Goal: Information Seeking & Learning: Learn about a topic

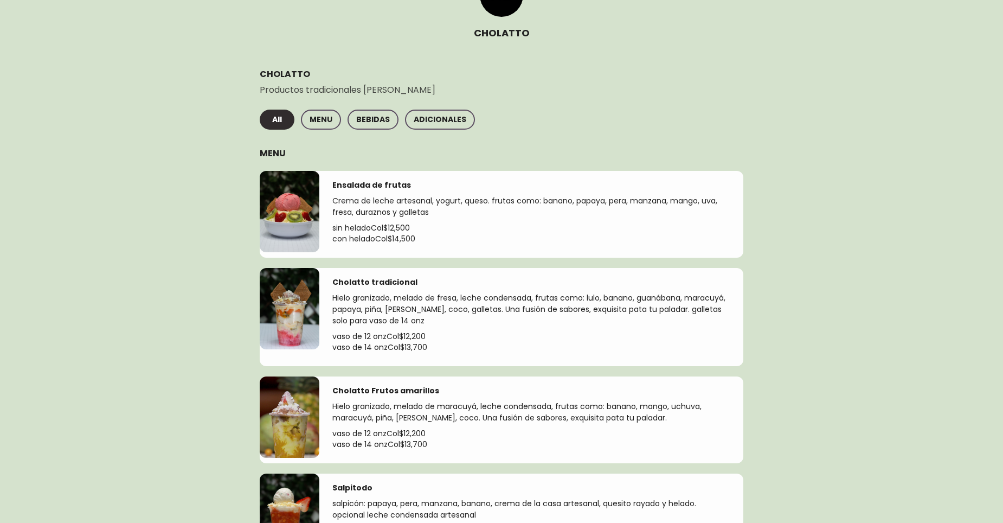
scroll to position [163, 0]
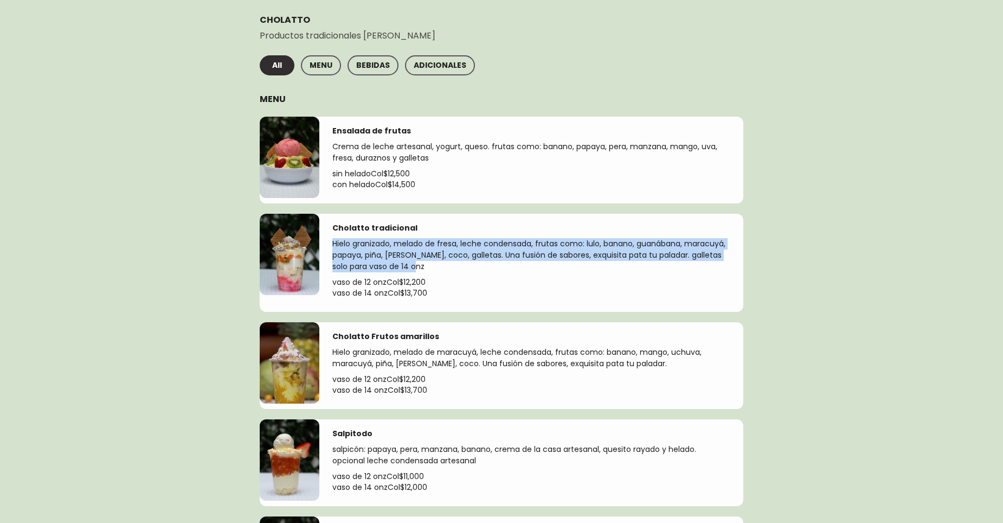
drag, startPoint x: 329, startPoint y: 240, endPoint x: 421, endPoint y: 262, distance: 94.8
click at [421, 262] on div "Cholatto tradicional Hielo granizado, melado de fresa, leche condensada, frutas…" at bounding box center [531, 263] width 424 height 98
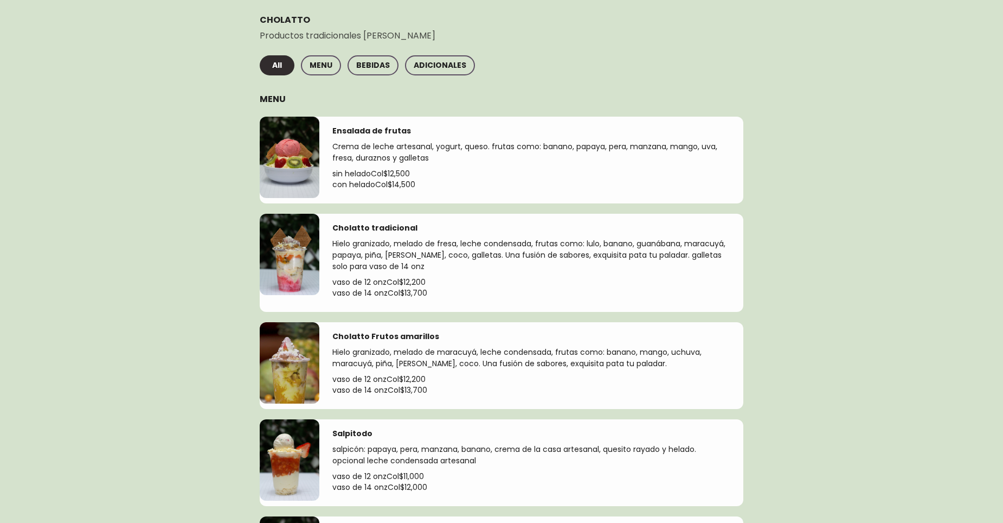
click at [454, 336] on div "Cholatto Frutos amarillos" at bounding box center [531, 336] width 398 height 11
drag, startPoint x: 406, startPoint y: 280, endPoint x: 440, endPoint y: 282, distance: 33.7
click at [440, 282] on p "vaso de 12 onz Col$ 12,200" at bounding box center [531, 282] width 398 height 11
drag, startPoint x: 440, startPoint y: 282, endPoint x: 435, endPoint y: 291, distance: 9.7
click at [435, 291] on p "vaso de 14 onz Col$ 13,700" at bounding box center [531, 292] width 398 height 11
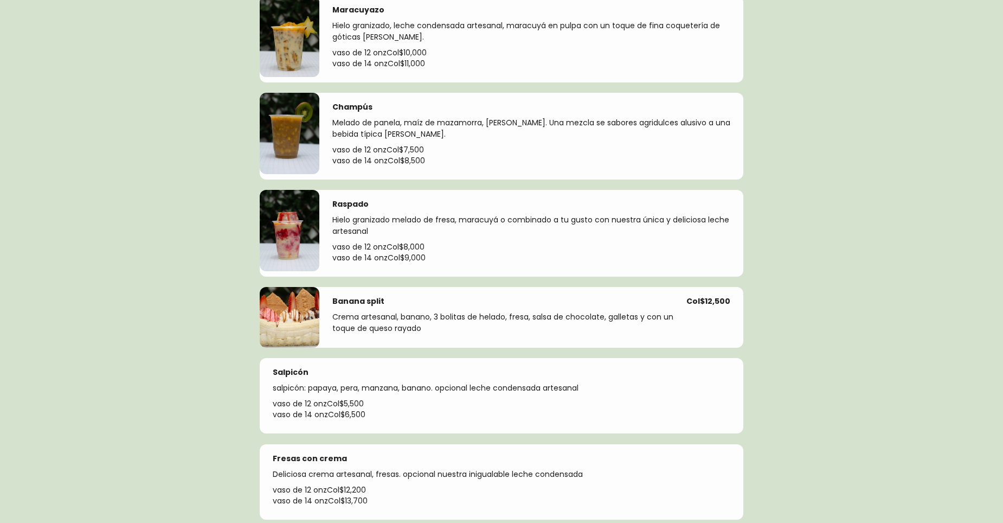
scroll to position [1030, 0]
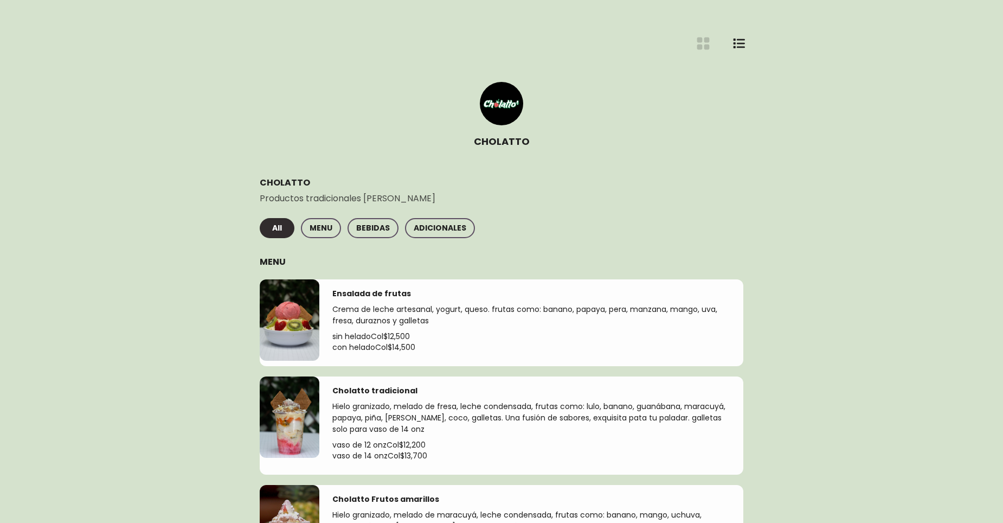
click at [738, 41] on icon "List View Button" at bounding box center [739, 43] width 12 height 12
click at [741, 46] on icon "List View Button" at bounding box center [739, 43] width 12 height 12
click at [323, 225] on span "MENU" at bounding box center [321, 228] width 23 height 14
click at [417, 239] on div "All MENU BEBIDAS ADICIONALES" at bounding box center [502, 230] width 484 height 24
click at [381, 225] on span "BEBIDAS" at bounding box center [373, 228] width 34 height 14
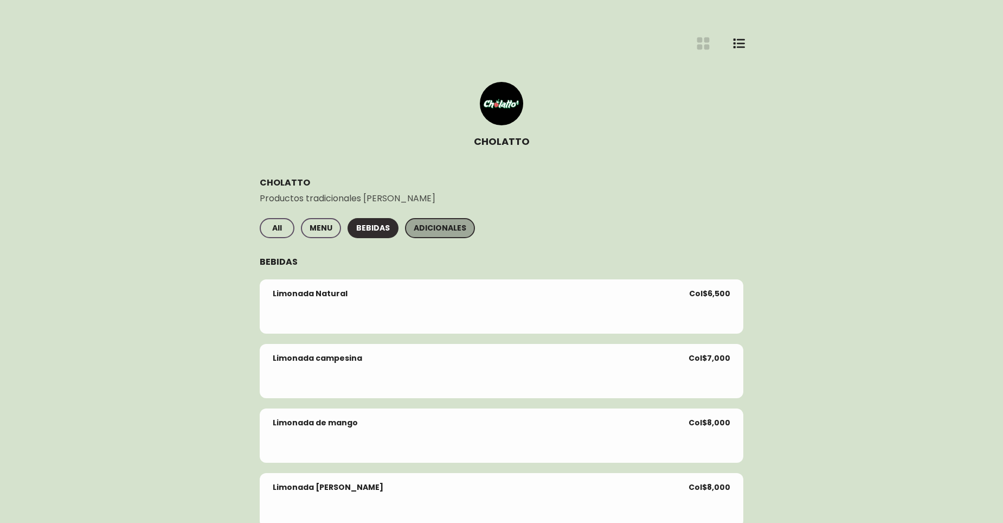
click at [435, 226] on span "ADICIONALES" at bounding box center [440, 228] width 53 height 14
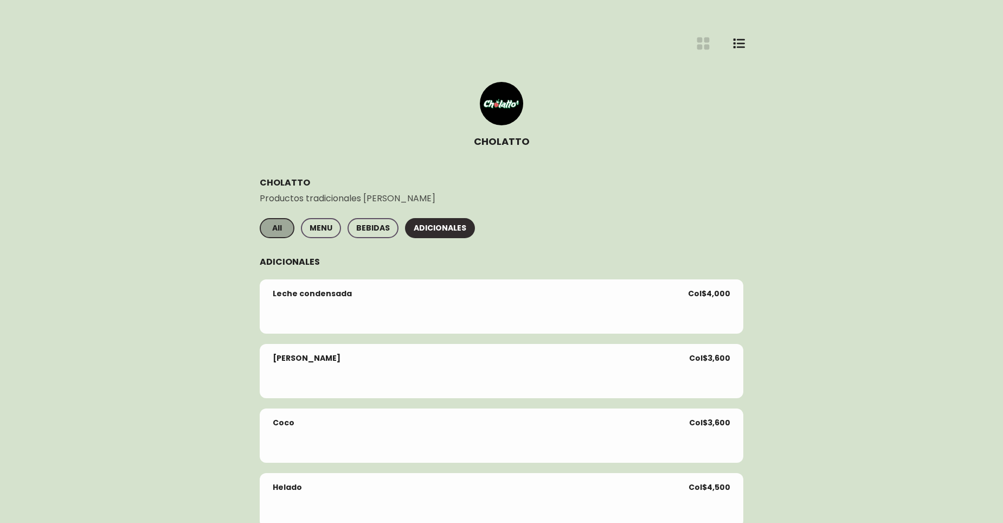
click at [272, 231] on span "All" at bounding box center [276, 228] width 17 height 14
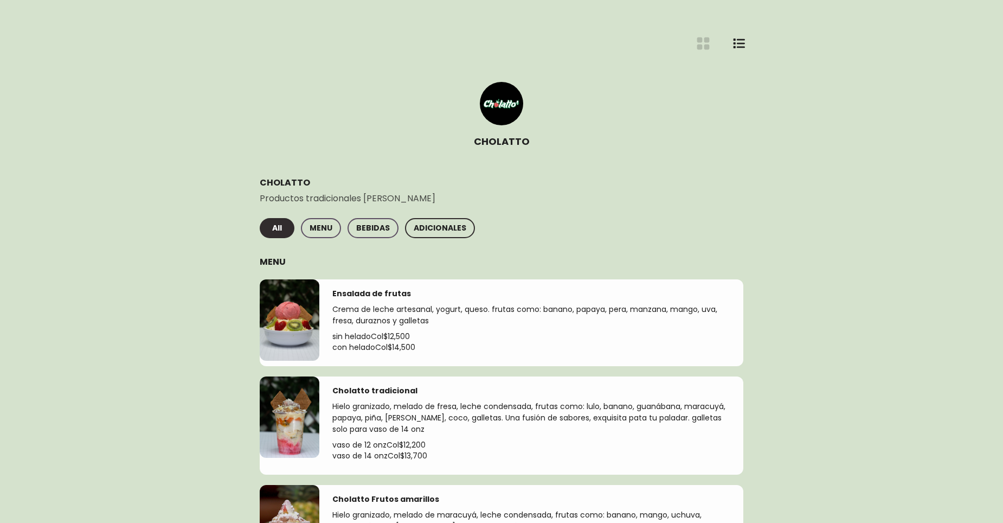
click at [406, 222] on button "ADICIONALES" at bounding box center [440, 228] width 70 height 20
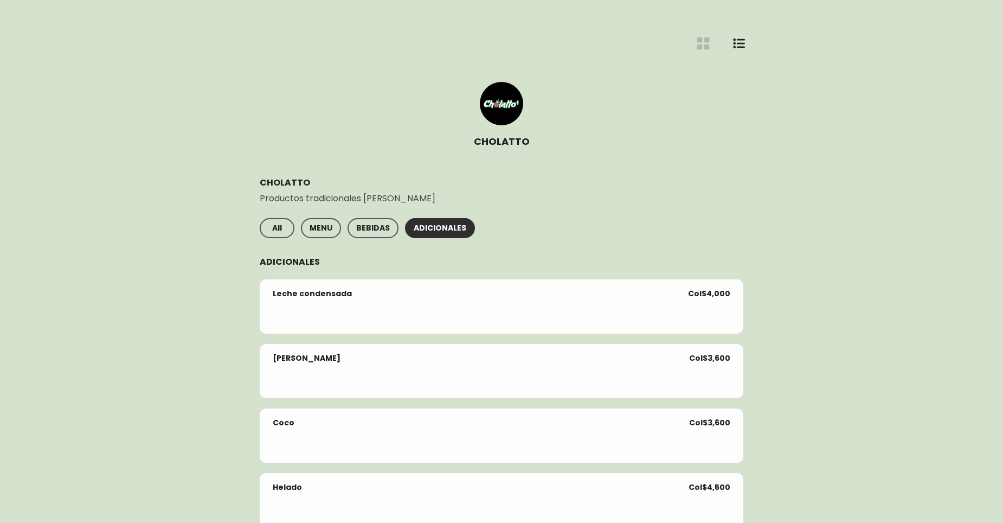
click at [281, 217] on div "CHOLATTO Productos tradicionales [PERSON_NAME] All MENU BEBIDAS ADICIONALES ADI…" at bounding box center [502, 481] width 484 height 610
click at [281, 222] on span "All" at bounding box center [276, 228] width 17 height 14
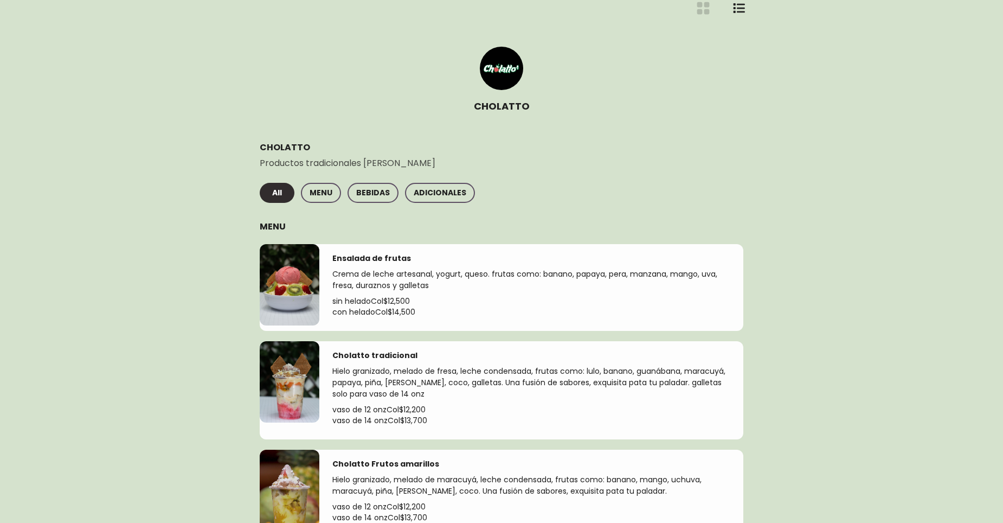
scroll to position [54, 0]
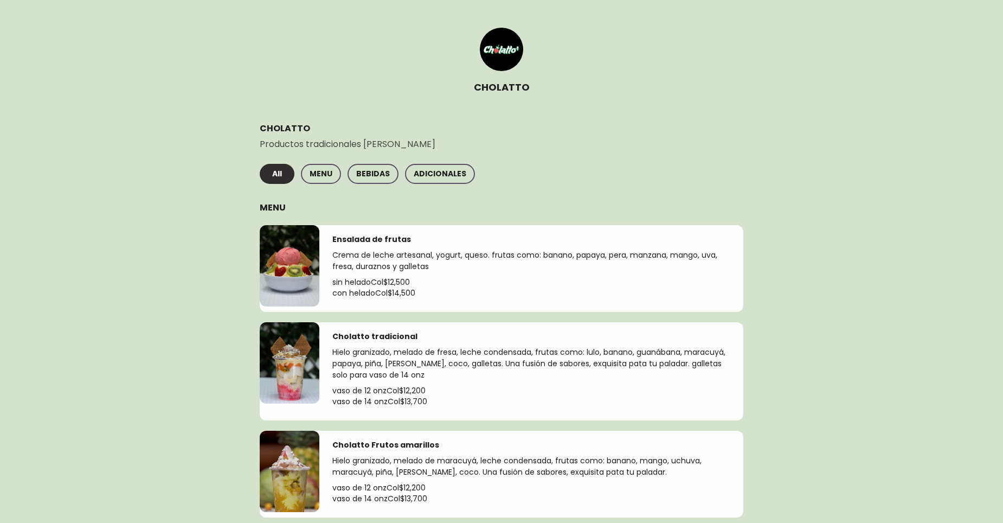
click at [487, 44] on div at bounding box center [501, 49] width 43 height 43
drag, startPoint x: 509, startPoint y: 48, endPoint x: 493, endPoint y: 78, distance: 33.2
click at [485, 76] on div "CHOLATTO" at bounding box center [502, 61] width 88 height 101
drag, startPoint x: 529, startPoint y: 93, endPoint x: 453, endPoint y: 86, distance: 76.2
click at [453, 86] on div "CHOLATTO" at bounding box center [502, 61] width 510 height 119
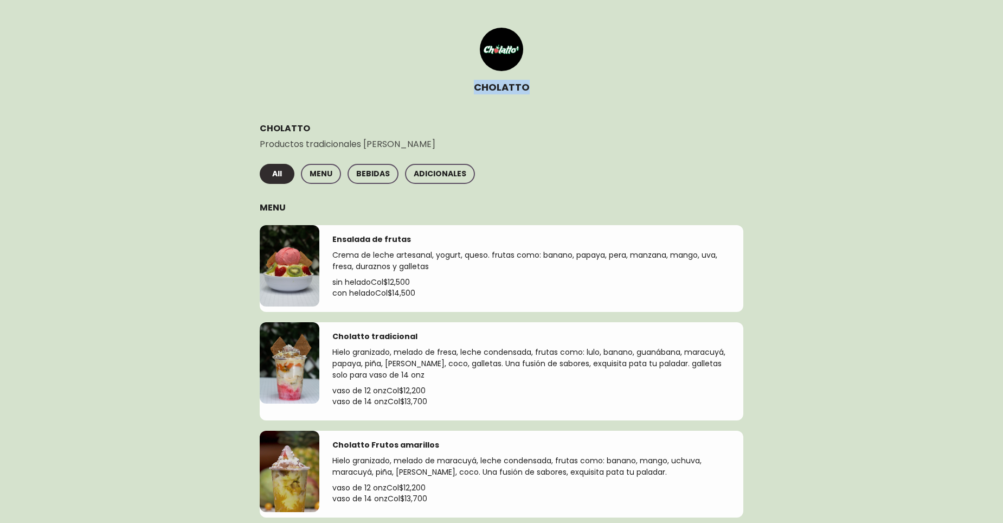
copy h1 "CHOLATTO"
drag, startPoint x: 282, startPoint y: 174, endPoint x: 361, endPoint y: 279, distance: 131.3
click at [283, 174] on span "All" at bounding box center [276, 174] width 17 height 14
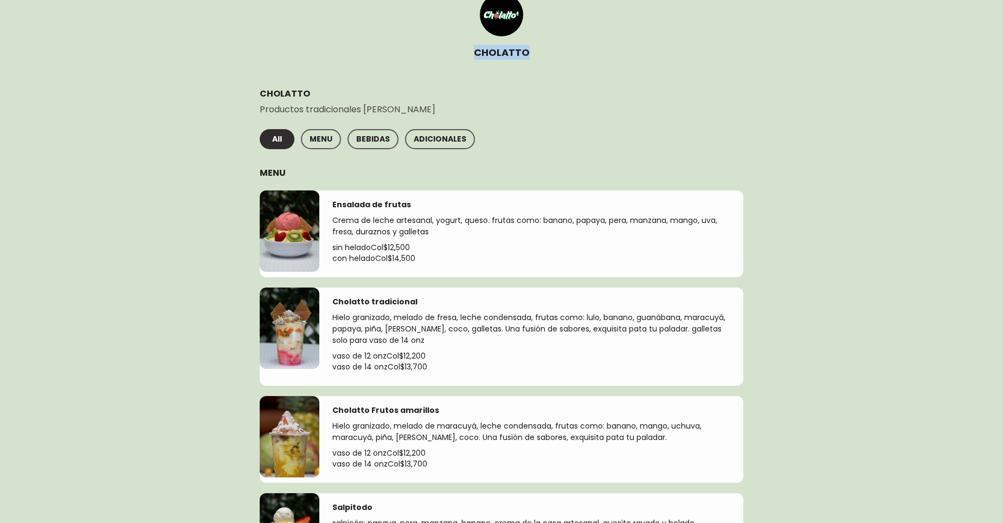
scroll to position [108, 0]
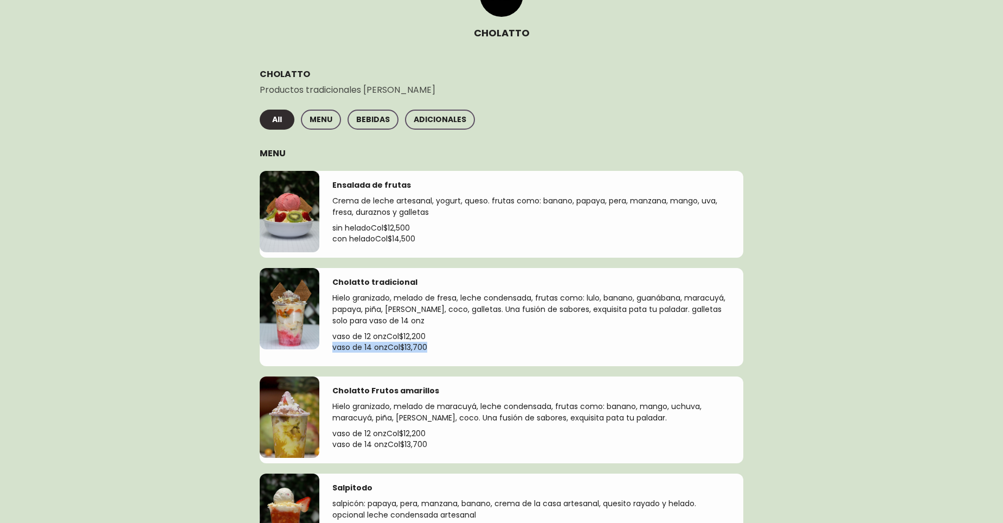
drag, startPoint x: 442, startPoint y: 344, endPoint x: 331, endPoint y: 349, distance: 111.3
click at [331, 349] on div "Cholatto tradicional Hielo granizado, melado de fresa, leche condensada, frutas…" at bounding box center [531, 317] width 424 height 98
copy p "vaso de 14 onz Col$ 13,700"
drag, startPoint x: 390, startPoint y: 277, endPoint x: 299, endPoint y: 271, distance: 91.3
click at [299, 271] on div "Cholatto tradicional Hielo granizado, melado de fresa, leche condensada, frutas…" at bounding box center [502, 317] width 484 height 98
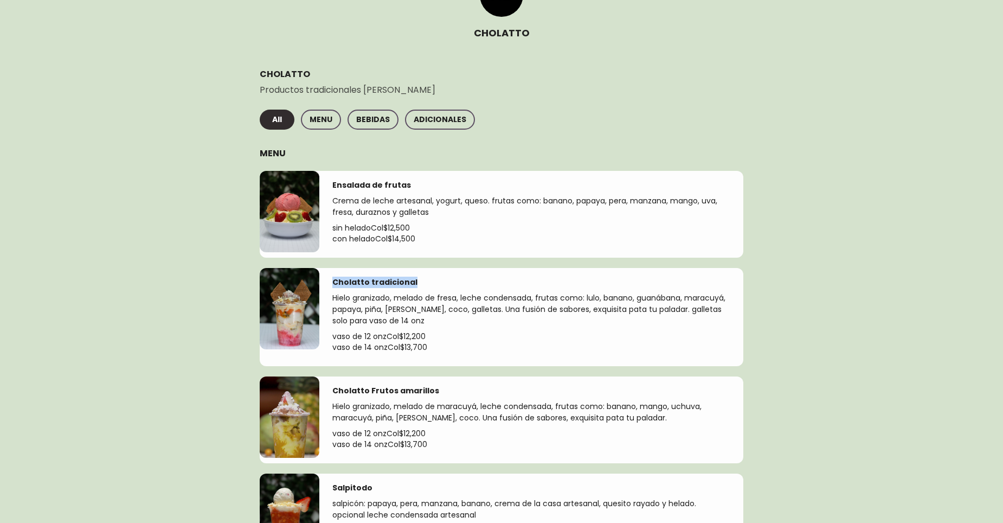
copy div "Cholatto tradicional"
click at [456, 325] on p "Hielo granizado, melado de fresa, leche condensada, frutas como: lulo, banano, …" at bounding box center [531, 311] width 398 height 38
drag, startPoint x: 433, startPoint y: 335, endPoint x: 324, endPoint y: 337, distance: 109.5
click at [324, 337] on div "Cholatto tradicional Hielo granizado, melado de fresa, leche condensada, frutas…" at bounding box center [531, 317] width 424 height 98
copy p "vaso de 12 onz Col$ 12,200"
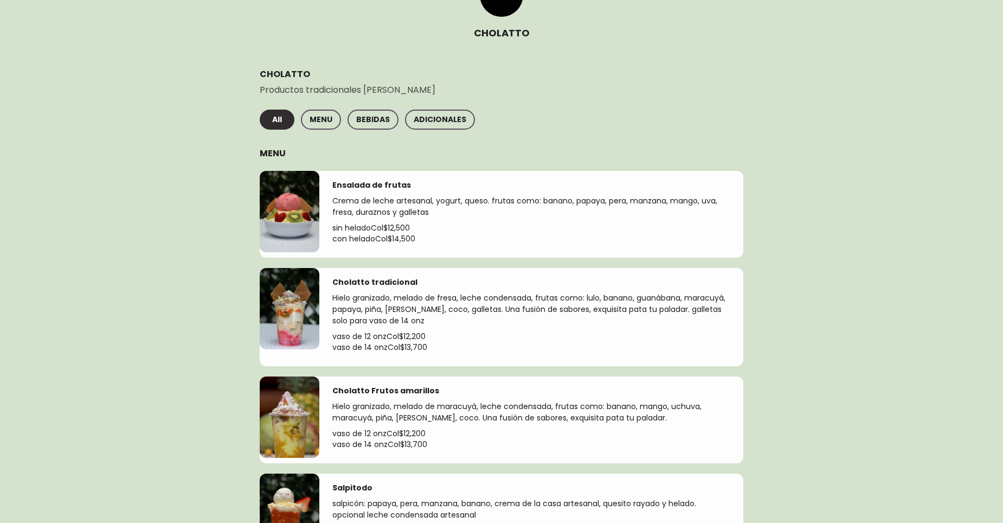
drag, startPoint x: 0, startPoint y: 257, endPoint x: 431, endPoint y: 444, distance: 469.2
click at [0, 257] on div at bounding box center [501, 261] width 1003 height 523
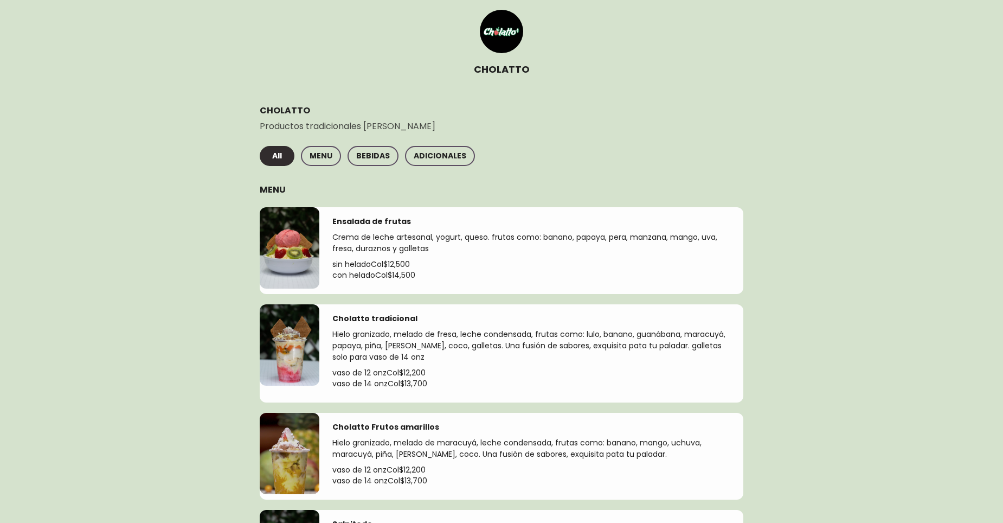
scroll to position [54, 0]
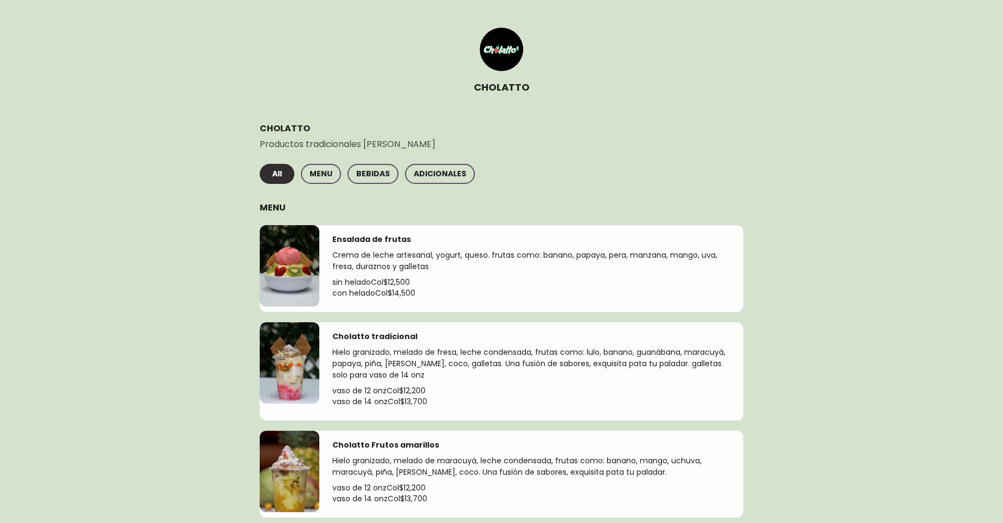
click at [434, 406] on p "vaso de 14 onz Col$ 13,700" at bounding box center [531, 401] width 398 height 11
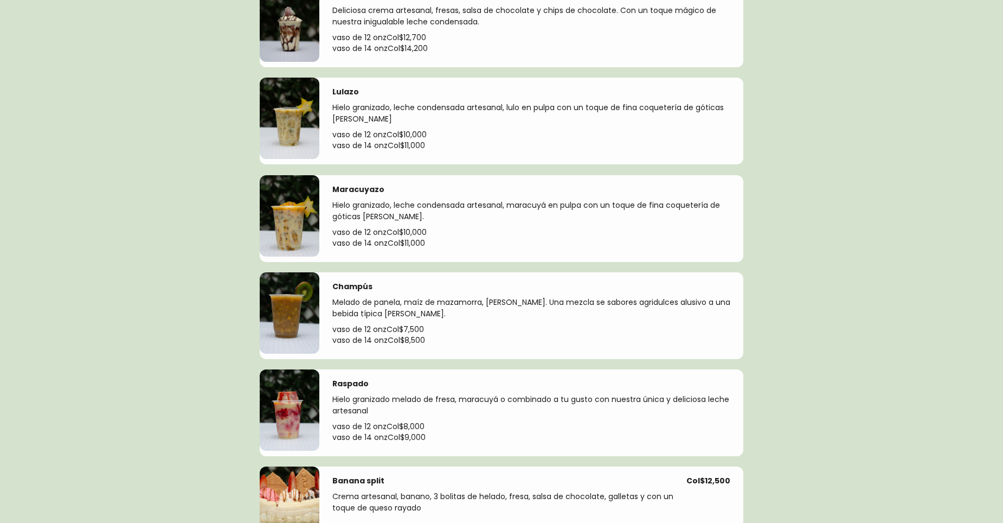
scroll to position [705, 0]
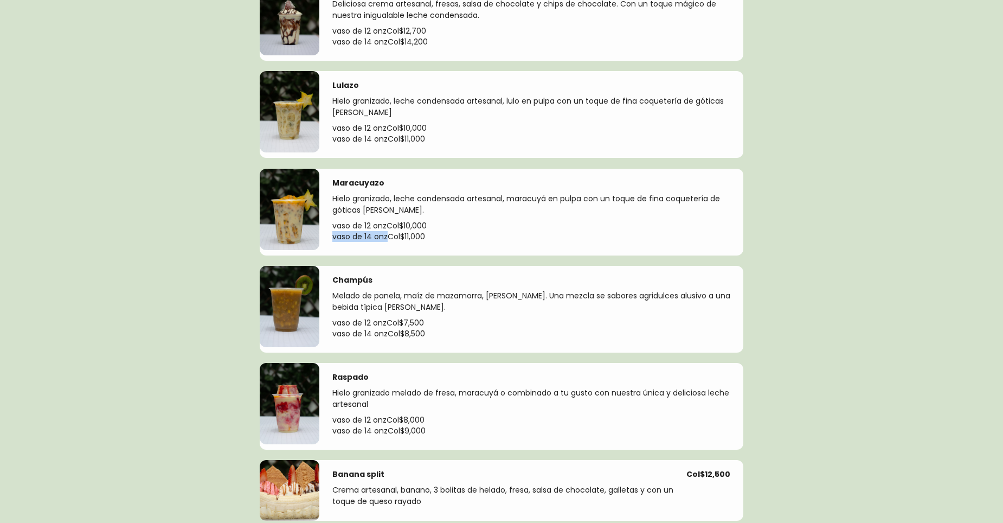
drag, startPoint x: 439, startPoint y: 223, endPoint x: 387, endPoint y: 232, distance: 53.4
click at [387, 232] on div "vaso de 12 onz Col$ 10,000 vaso de 14 onz Col$ 11,000" at bounding box center [531, 233] width 398 height 26
drag, startPoint x: 387, startPoint y: 232, endPoint x: 359, endPoint y: 232, distance: 27.1
click at [359, 232] on p "vaso de 14 onz Col$ 11,000" at bounding box center [531, 236] width 398 height 11
drag, startPoint x: 359, startPoint y: 232, endPoint x: 557, endPoint y: 232, distance: 197.4
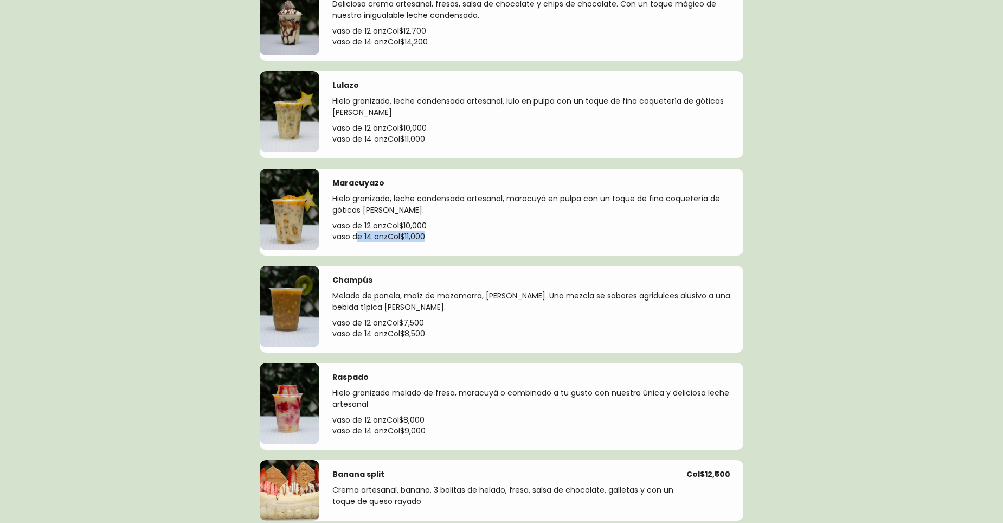
click at [557, 232] on p "vaso de 14 onz Col$ 11,000" at bounding box center [531, 236] width 398 height 11
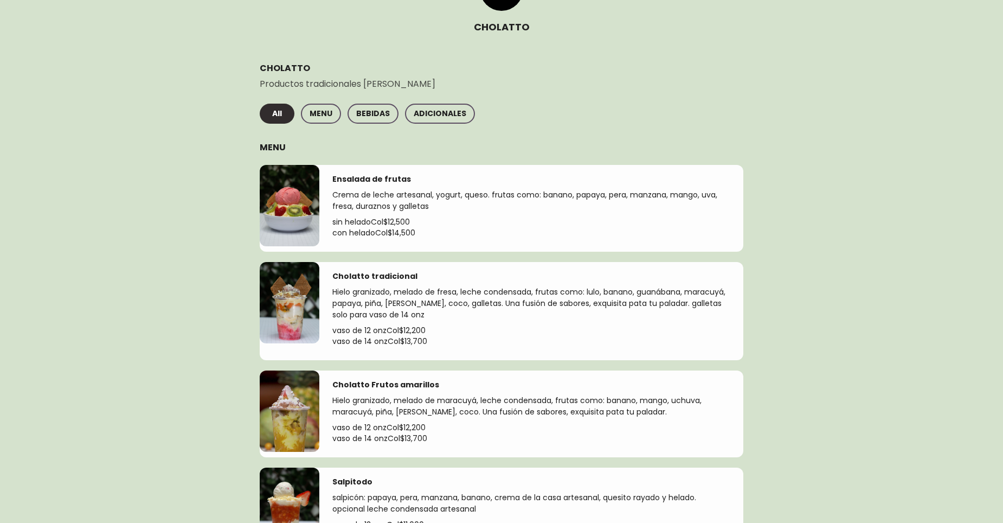
scroll to position [217, 0]
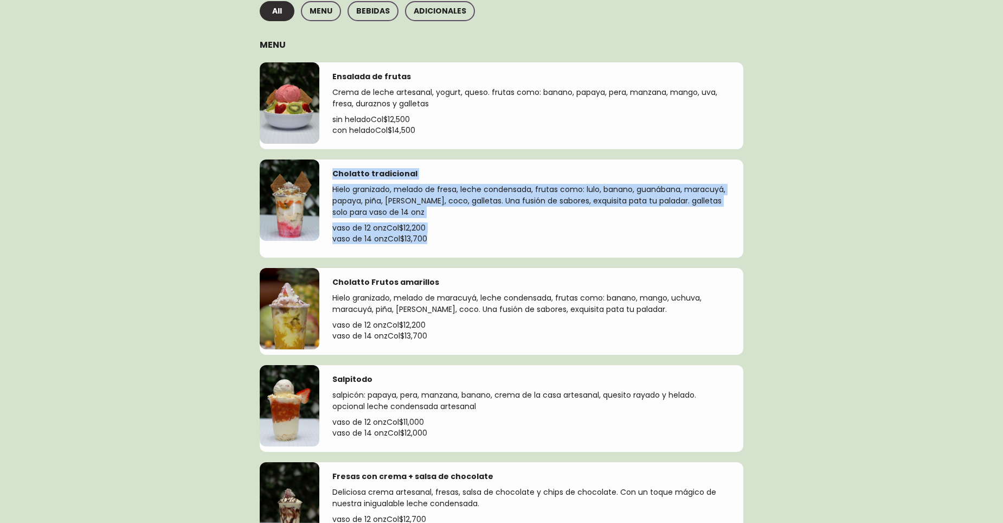
drag, startPoint x: 328, startPoint y: 171, endPoint x: 466, endPoint y: 235, distance: 152.6
click at [466, 235] on div "Cholatto tradicional Hielo granizado, melado de fresa, leche condensada, frutas…" at bounding box center [531, 208] width 424 height 98
click at [433, 162] on div "Cholatto tradicional Hielo granizado, melado de fresa, leche condensada, frutas…" at bounding box center [531, 208] width 424 height 98
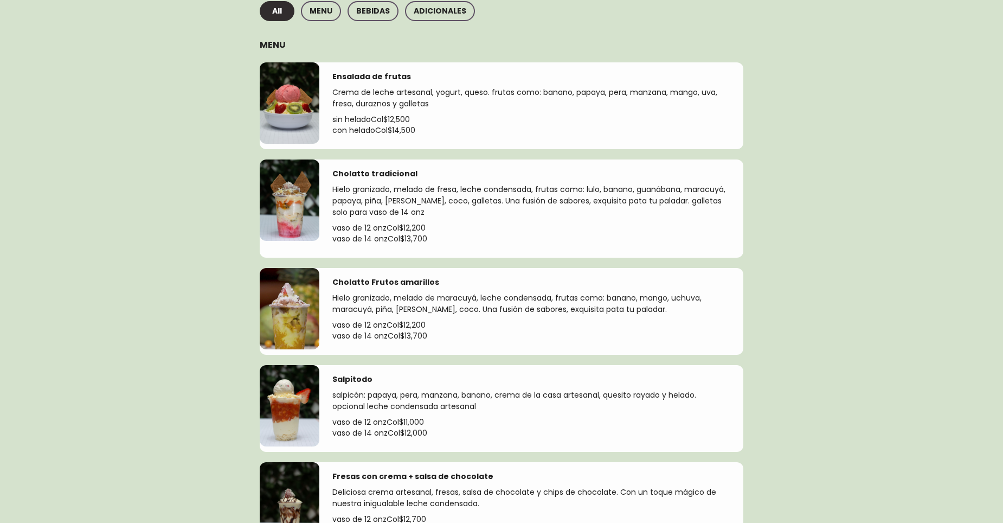
drag, startPoint x: 428, startPoint y: 172, endPoint x: 387, endPoint y: 184, distance: 42.9
click at [387, 184] on div "Cholatto tradicional Hielo granizado, melado de fresa, leche condensada, frutas…" at bounding box center [531, 208] width 398 height 80
drag, startPoint x: 387, startPoint y: 184, endPoint x: 416, endPoint y: 178, distance: 29.5
click at [416, 178] on div "Cholatto tradicional" at bounding box center [531, 173] width 398 height 11
drag, startPoint x: 422, startPoint y: 171, endPoint x: 317, endPoint y: 169, distance: 105.2
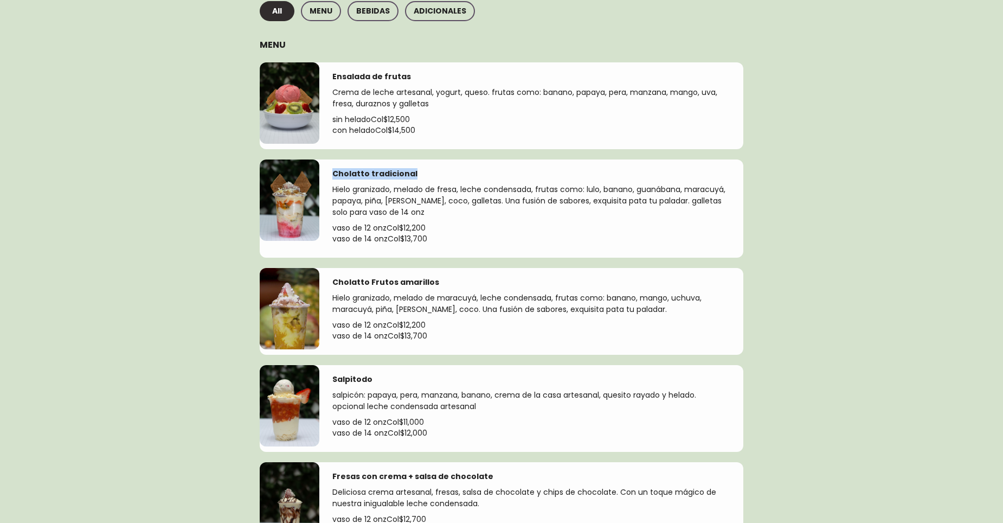
click at [317, 169] on div "Cholatto tradicional Hielo granizado, melado de fresa, leche condensada, frutas…" at bounding box center [502, 208] width 484 height 98
copy div "Cholatto tradicional"
drag, startPoint x: 434, startPoint y: 237, endPoint x: 355, endPoint y: 237, distance: 79.7
click at [355, 237] on p "vaso de 14 onz Col$ 13,700" at bounding box center [531, 238] width 398 height 11
drag, startPoint x: 355, startPoint y: 237, endPoint x: 388, endPoint y: 240, distance: 33.7
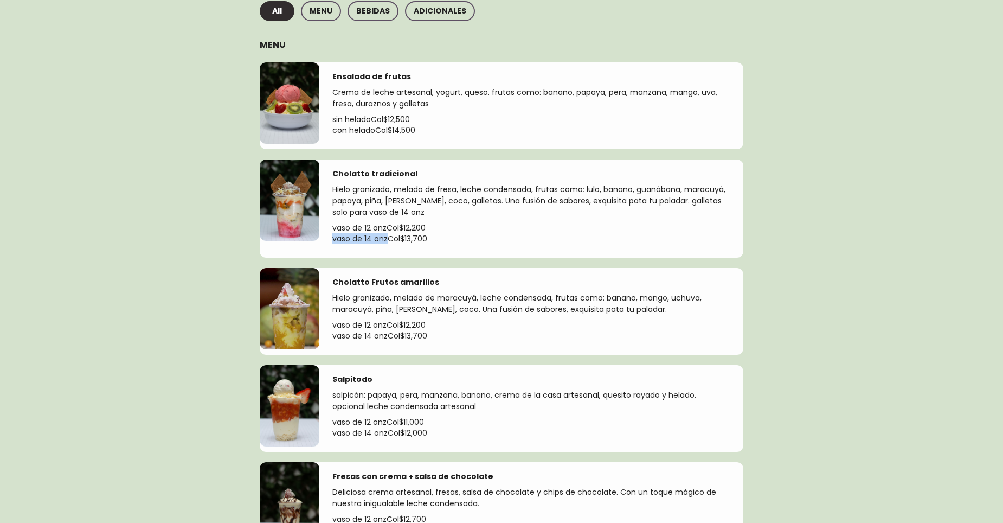
click at [388, 240] on p "vaso de 14 onz Col$ 13,700" at bounding box center [531, 238] width 398 height 11
copy p "vaso de 14 onz"
drag, startPoint x: 389, startPoint y: 227, endPoint x: 331, endPoint y: 228, distance: 58.0
click at [331, 228] on div "Cholatto tradicional Hielo granizado, melado de fresa, leche condensada, frutas…" at bounding box center [531, 208] width 424 height 98
copy p "vaso de 12 onz"
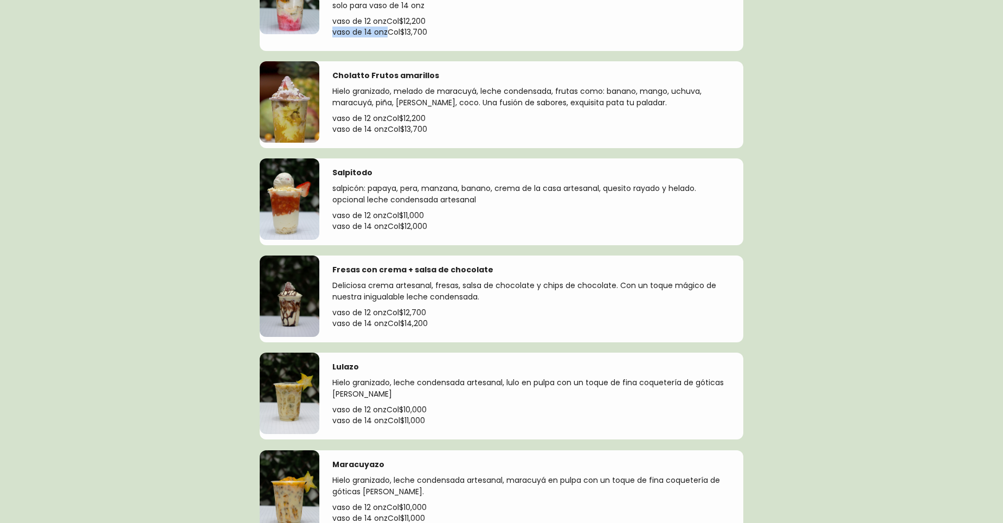
scroll to position [434, 0]
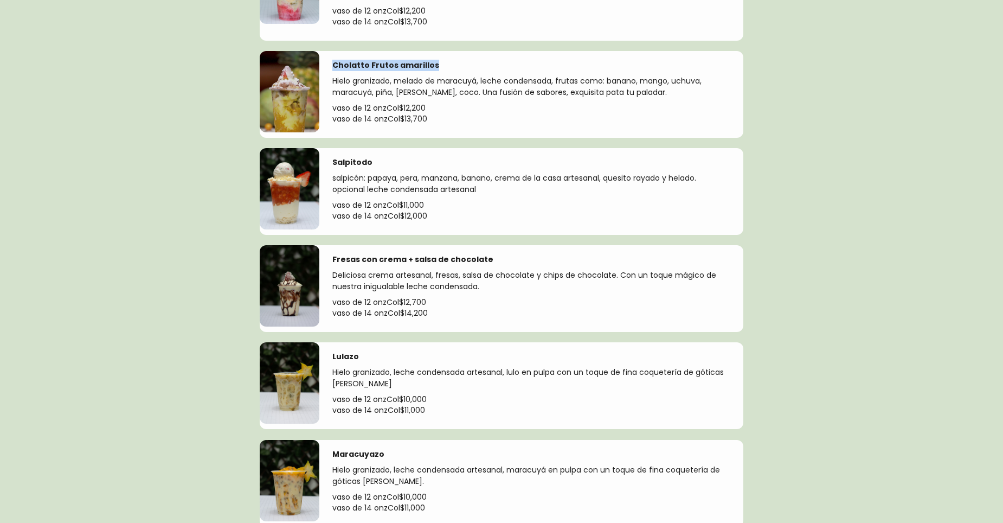
drag, startPoint x: 445, startPoint y: 65, endPoint x: 331, endPoint y: 66, distance: 113.3
click at [331, 66] on div "Cholatto Frutos amarillos Hielo granizado, melado de maracuyá, leche condensada…" at bounding box center [531, 94] width 424 height 87
copy h4 "Cholatto Frutos amarillos"
drag, startPoint x: 432, startPoint y: 107, endPoint x: 397, endPoint y: 108, distance: 34.7
click at [397, 108] on p "vaso de 12 onz Col$ 12,200" at bounding box center [531, 107] width 398 height 11
